Goal: Navigation & Orientation: Find specific page/section

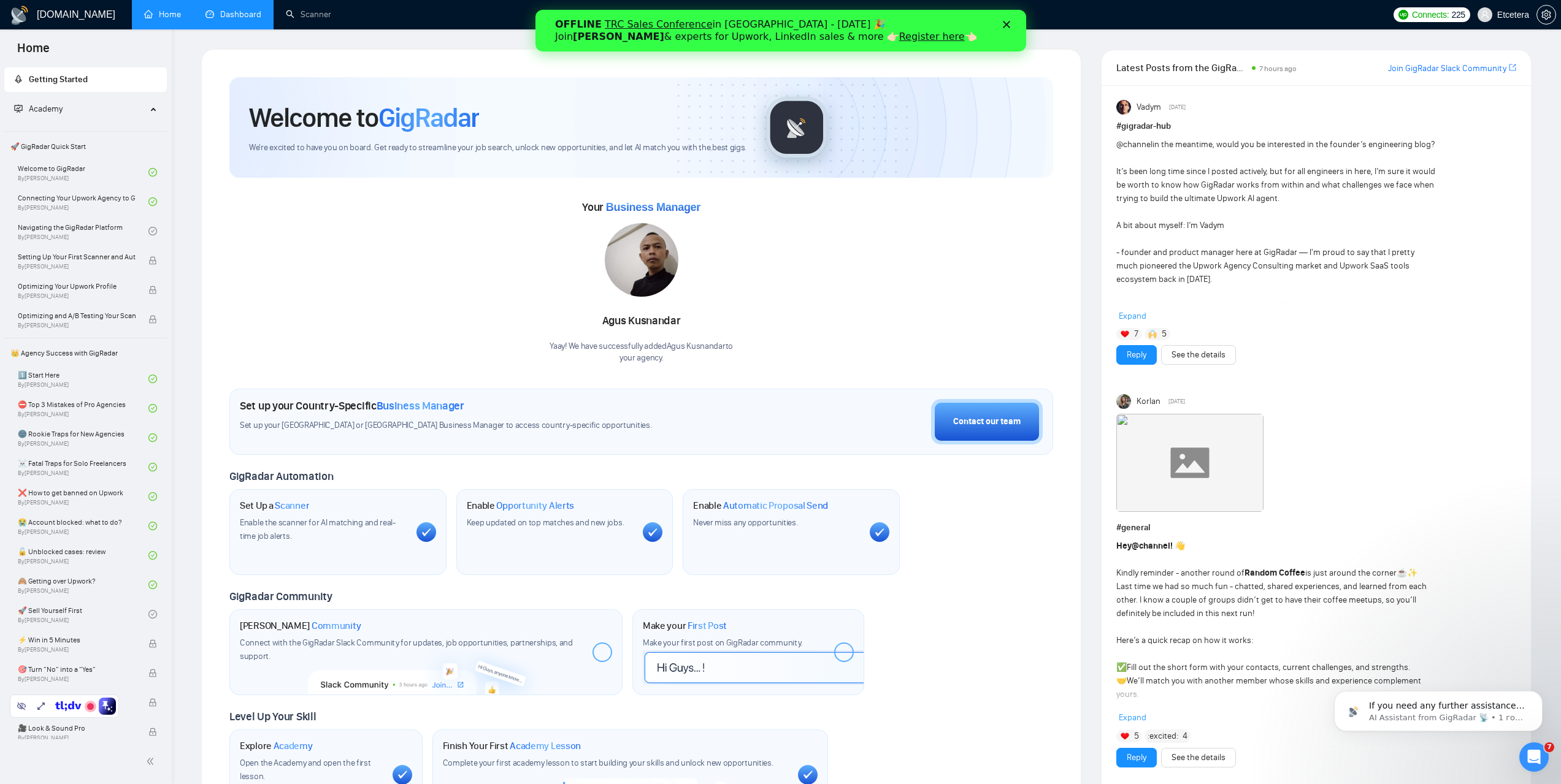
click at [225, 15] on link "Dashboard" at bounding box center [233, 15] width 56 height 11
